Goal: Book appointment/travel/reservation

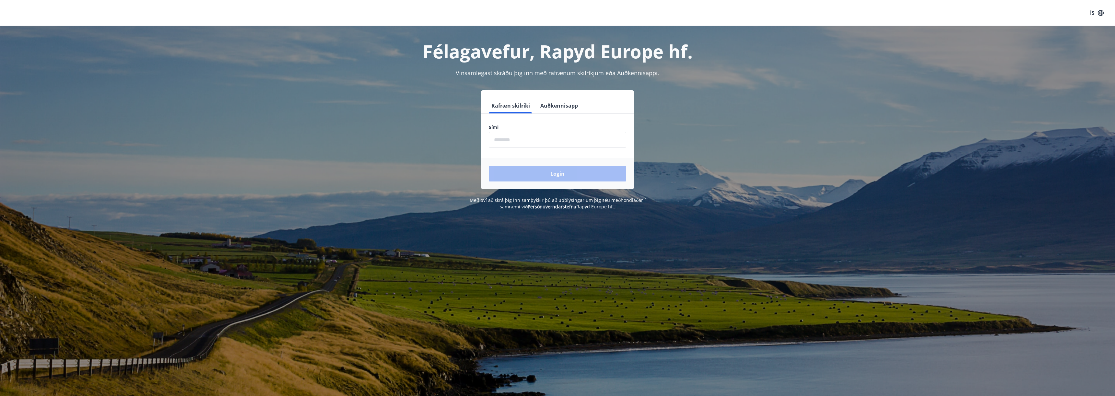
click at [523, 140] on input "phone" at bounding box center [557, 140] width 137 height 16
type input "********"
click at [489, 166] on button "Login" at bounding box center [557, 174] width 137 height 16
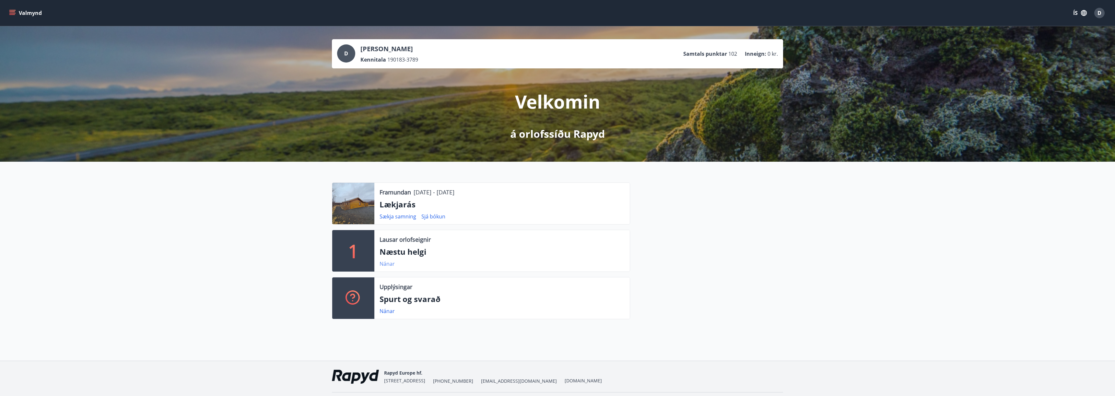
click at [386, 265] on link "Nánar" at bounding box center [387, 263] width 15 height 7
click at [1107, 11] on div "Valmynd ÍS D" at bounding box center [557, 13] width 1115 height 26
click at [1099, 11] on span "D" at bounding box center [1099, 12] width 4 height 7
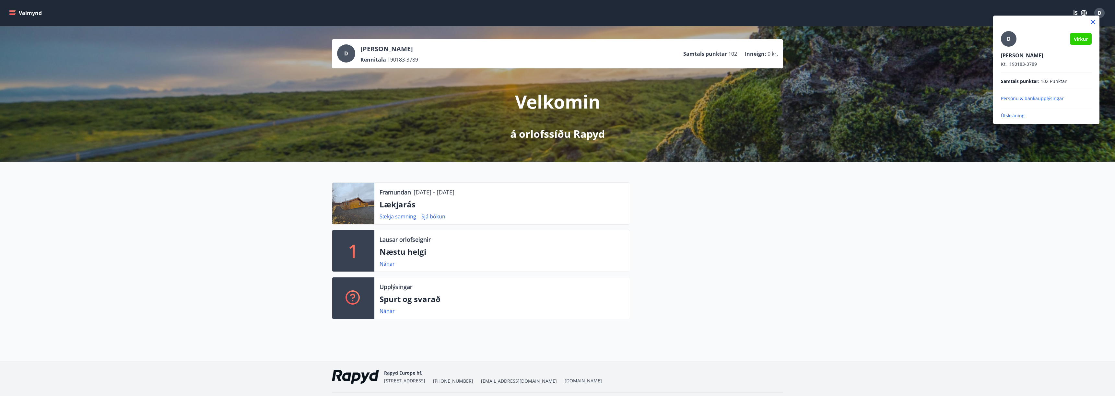
click at [1099, 11] on div at bounding box center [557, 198] width 1115 height 396
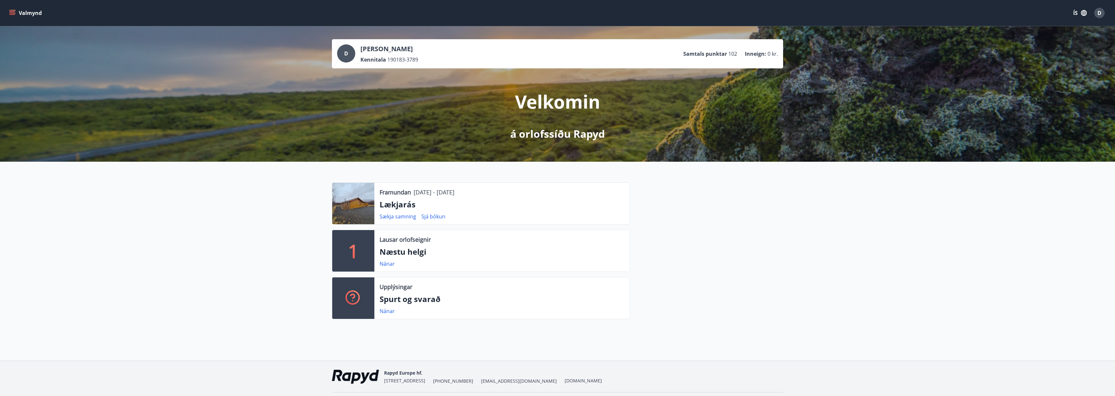
click at [15, 11] on button "Valmynd" at bounding box center [26, 13] width 37 height 12
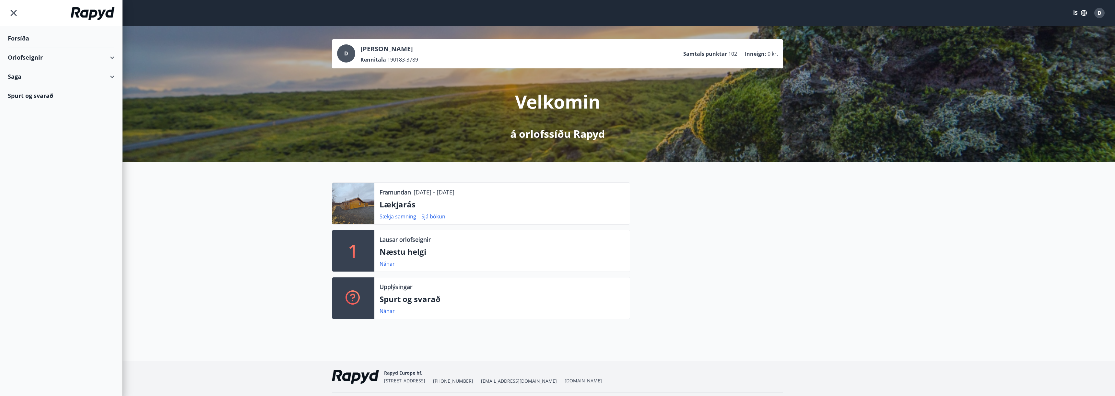
click at [38, 58] on div "Orlofseignir" at bounding box center [61, 57] width 107 height 19
click at [34, 87] on div "Bókunardagatal" at bounding box center [61, 88] width 96 height 14
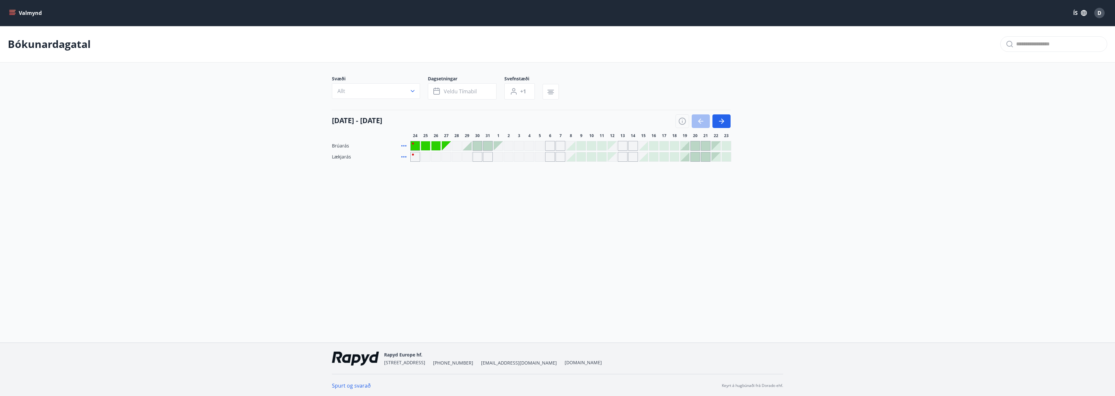
click at [551, 146] on div "Gráir dagar eru ekki bókanlegir" at bounding box center [550, 146] width 10 height 10
click at [549, 157] on div "Gráir dagar eru ekki bókanlegir" at bounding box center [550, 157] width 10 height 10
click at [813, 158] on main "Bókunardagatal Svæði Allt Dagsetningar Veldu tímabil Svefnstæði +1 24 ágúst - 2…" at bounding box center [557, 94] width 1115 height 136
click at [721, 122] on icon "button" at bounding box center [722, 121] width 8 height 8
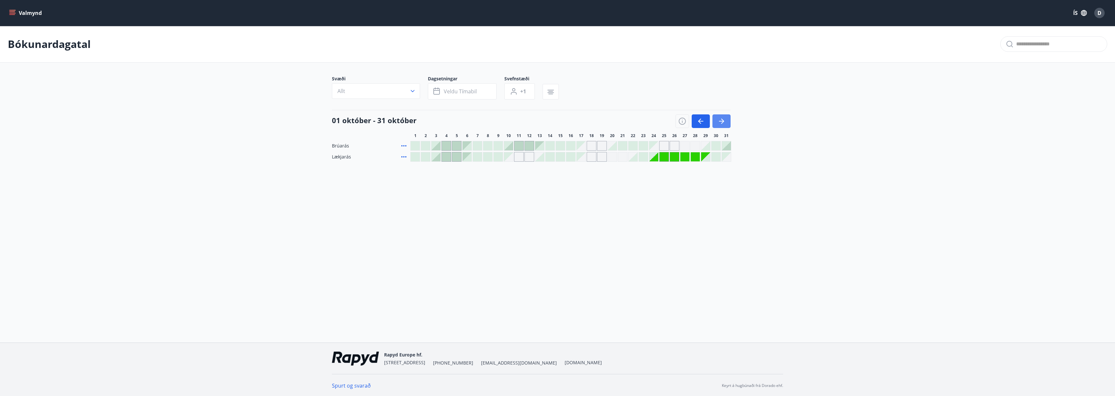
click at [721, 122] on icon "button" at bounding box center [722, 121] width 8 height 8
